Goal: Navigation & Orientation: Understand site structure

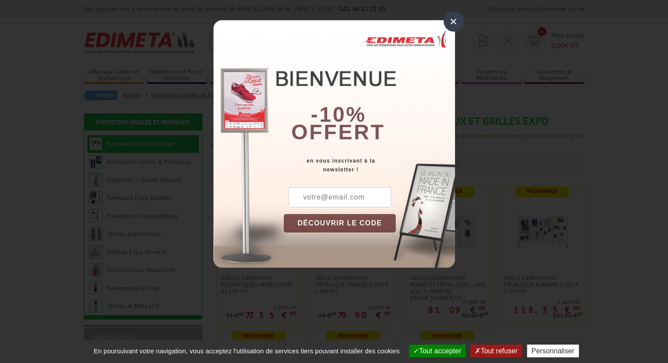
click at [528, 235] on div "× -10% offert en vous inscrivant à la newsletter ! DÉCOUVRIR LE CODE Copier le …" at bounding box center [334, 140] width 668 height 281
click at [457, 16] on div "×" at bounding box center [454, 21] width 20 height 20
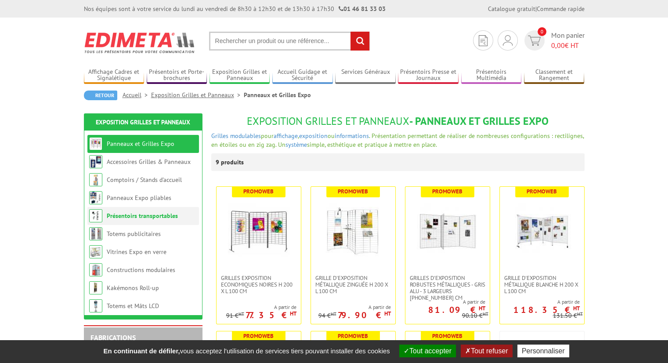
click at [163, 218] on link "Présentoirs transportables" at bounding box center [142, 216] width 71 height 8
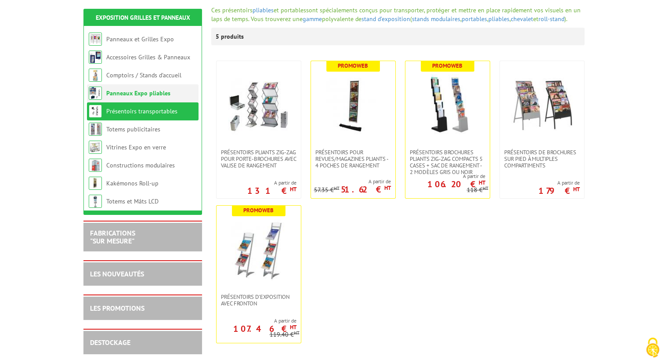
scroll to position [132, 0]
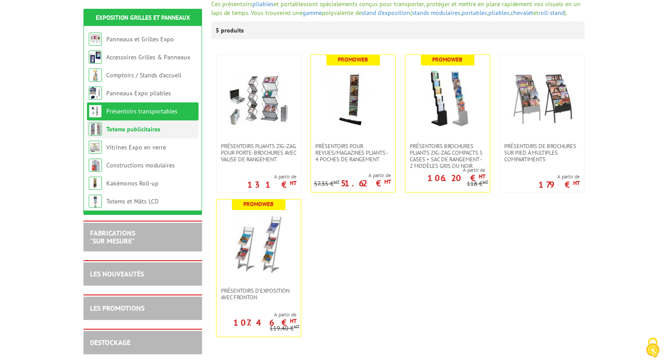
click at [161, 136] on li "Totems publicitaires" at bounding box center [143, 129] width 112 height 18
click at [153, 131] on link "Totems publicitaires" at bounding box center [133, 129] width 54 height 8
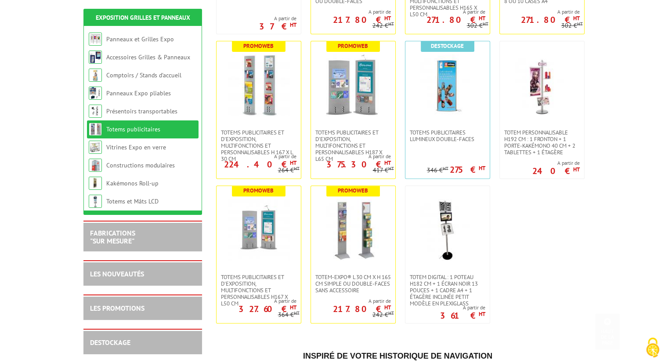
scroll to position [308, 0]
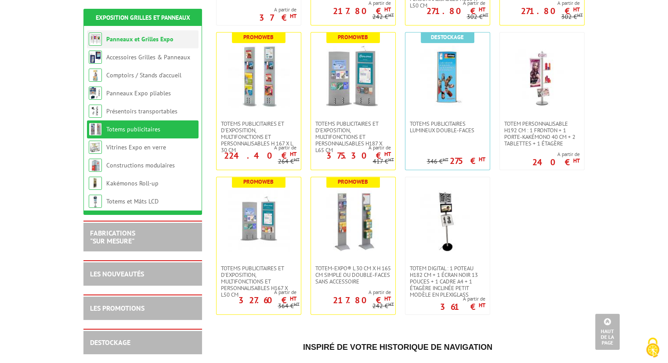
click at [144, 42] on link "Panneaux et Grilles Expo" at bounding box center [139, 39] width 67 height 8
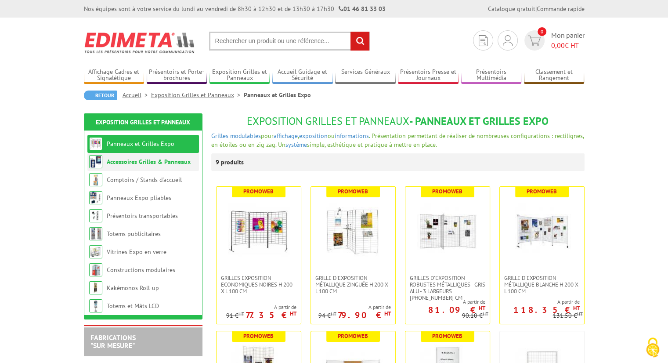
click at [123, 167] on li "Accessoires Grilles & Panneaux" at bounding box center [143, 162] width 112 height 18
click at [123, 164] on link "Accessoires Grilles & Panneaux" at bounding box center [149, 162] width 84 height 8
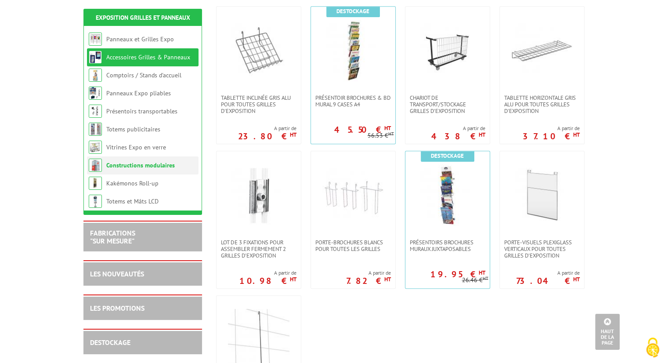
scroll to position [352, 0]
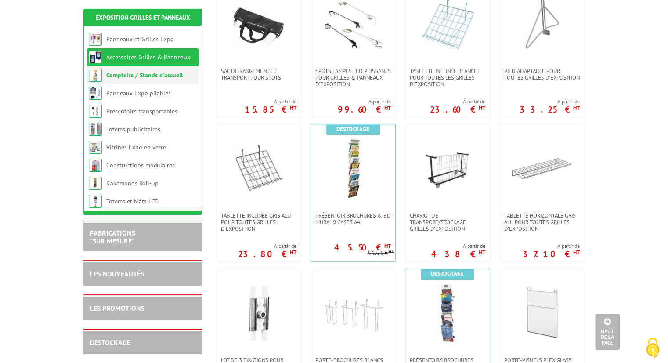
click at [141, 81] on li "Comptoirs / Stands d'accueil" at bounding box center [143, 75] width 112 height 18
click at [156, 80] on li "Comptoirs / Stands d'accueil" at bounding box center [143, 75] width 112 height 18
click at [158, 78] on link "Comptoirs / Stands d'accueil" at bounding box center [144, 75] width 76 height 8
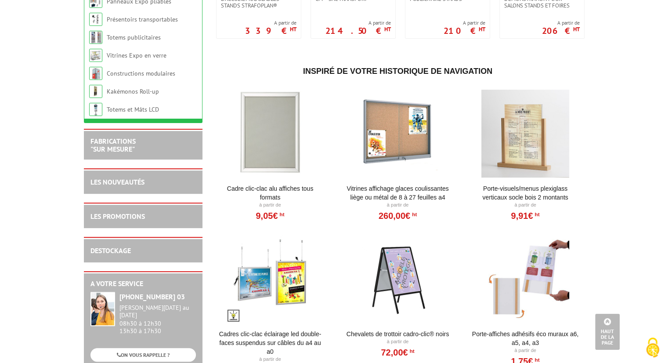
scroll to position [132, 0]
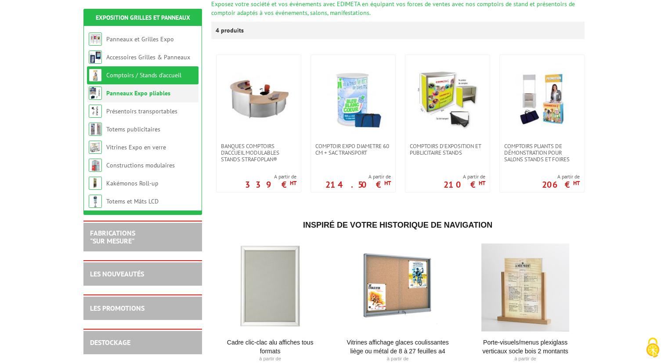
click at [157, 97] on link "Panneaux Expo pliables" at bounding box center [138, 93] width 64 height 8
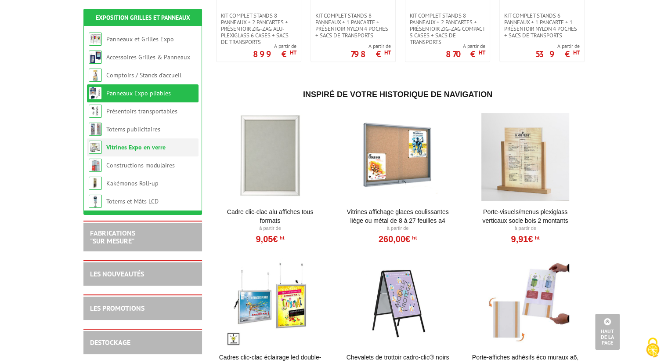
scroll to position [308, 0]
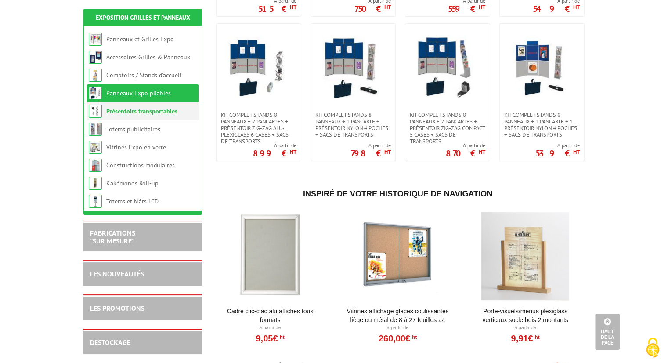
click at [152, 115] on li "Présentoirs transportables" at bounding box center [143, 111] width 112 height 18
click at [153, 113] on link "Présentoirs transportables" at bounding box center [141, 111] width 71 height 8
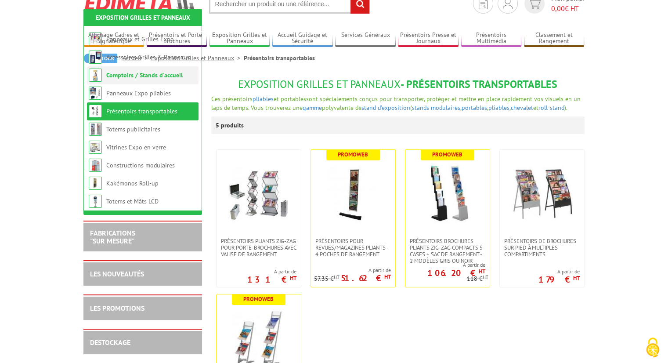
scroll to position [132, 0]
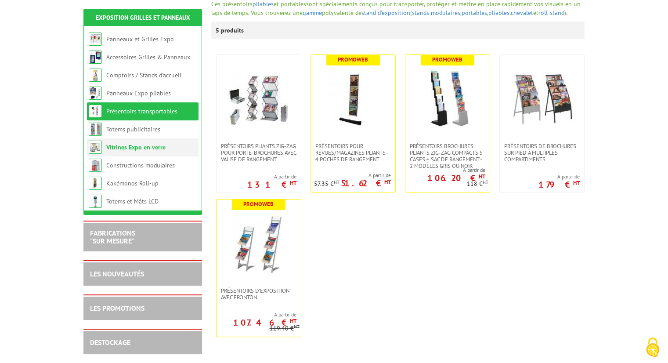
click at [149, 147] on link "Vitrines Expo en verre" at bounding box center [135, 147] width 59 height 8
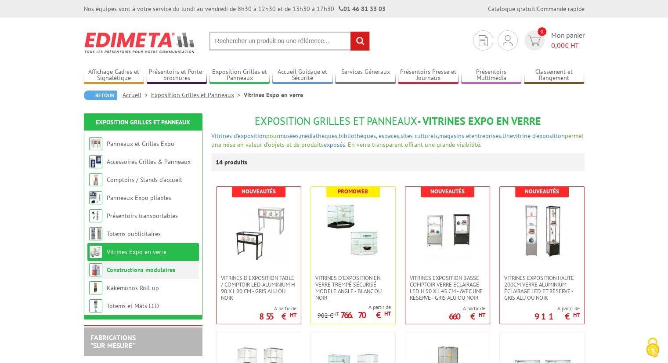
click at [160, 275] on li "Constructions modulaires" at bounding box center [143, 270] width 112 height 18
click at [161, 268] on link "Constructions modulaires" at bounding box center [141, 270] width 69 height 8
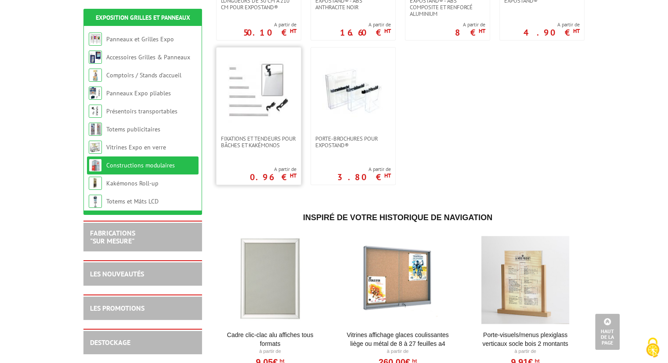
scroll to position [571, 0]
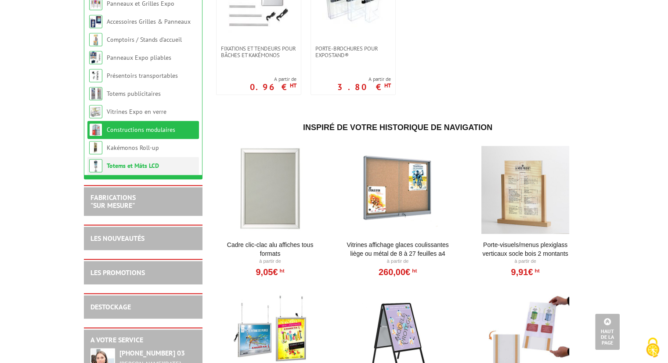
click at [148, 167] on link "Totems et Mâts LCD" at bounding box center [133, 166] width 52 height 8
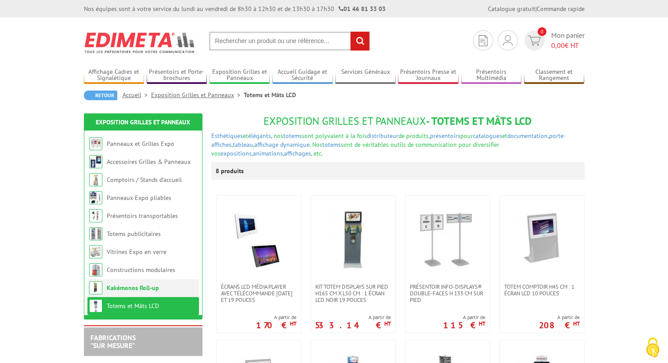
click at [136, 286] on link "Kakémonos Roll-up" at bounding box center [133, 288] width 52 height 8
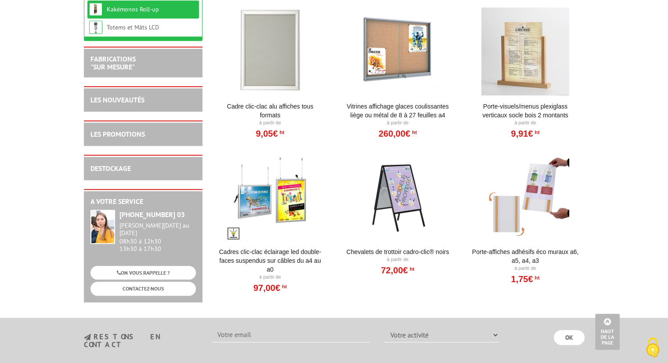
scroll to position [659, 0]
